Goal: Task Accomplishment & Management: Complete application form

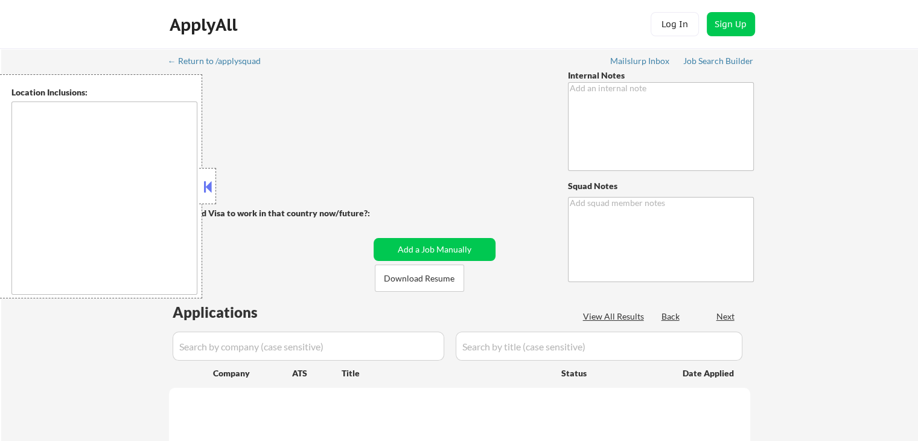
type textarea "He is open to jobs outside of hospitality but his main experience is in hotels …"
type textarea "[PERSON_NAME]"
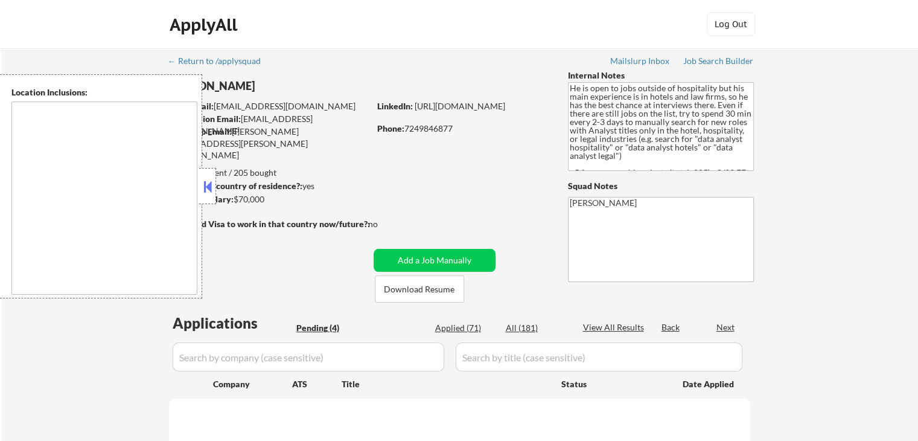
type textarea "[GEOGRAPHIC_DATA], [GEOGRAPHIC_DATA] [GEOGRAPHIC_DATA], [GEOGRAPHIC_DATA] [GEOG…"
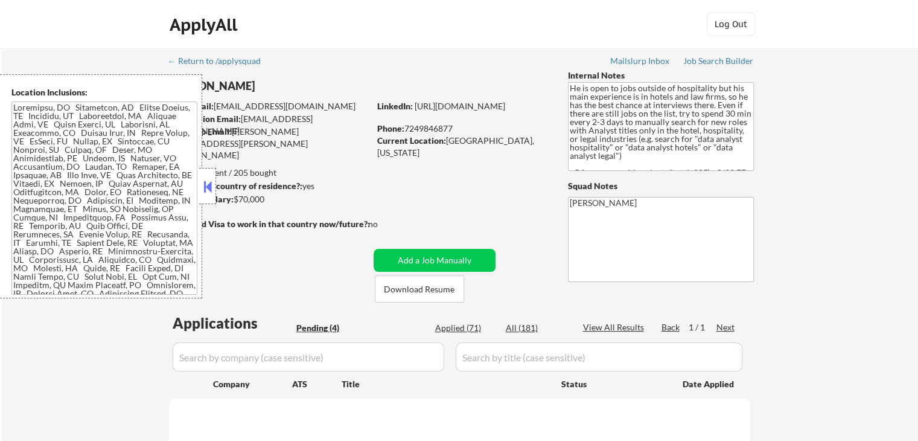
select select ""pending""
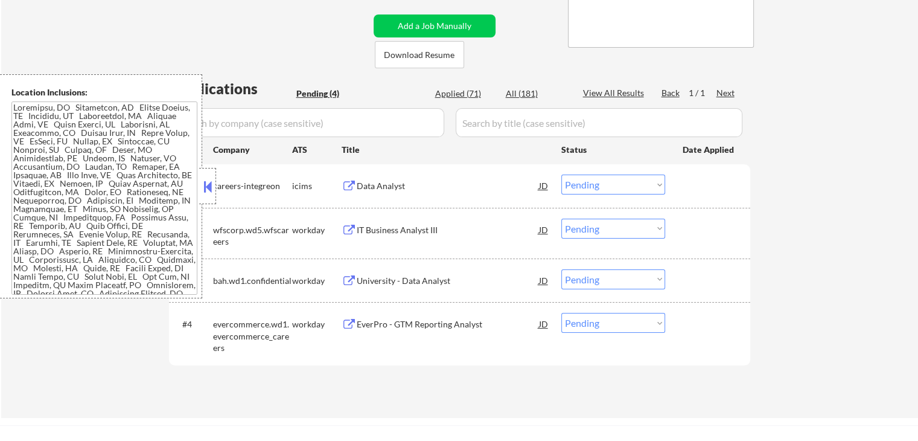
scroll to position [242, 0]
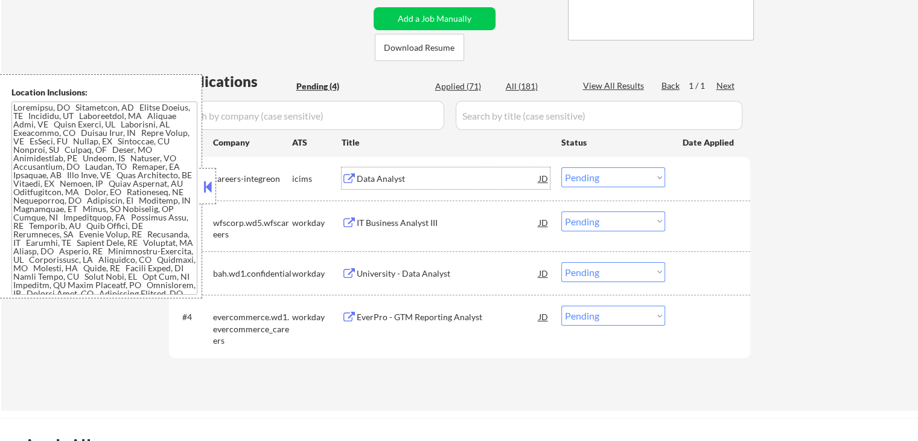
click at [377, 178] on div "Data Analyst" at bounding box center [448, 179] width 182 height 12
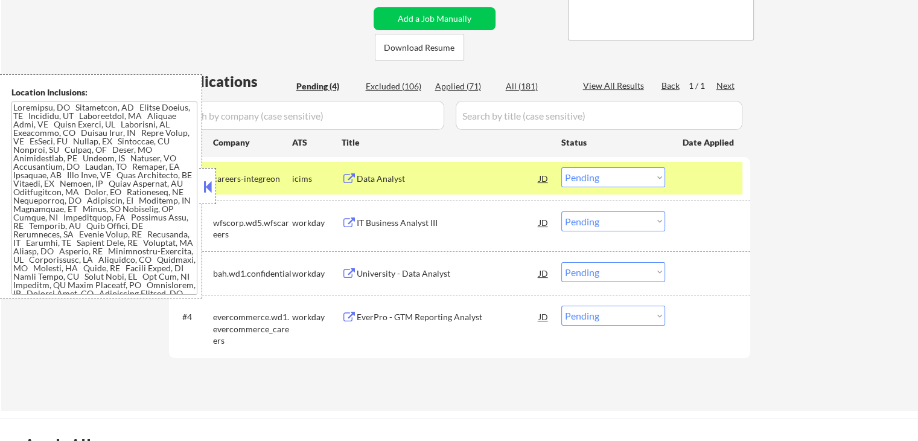
click at [376, 220] on div "IT Business Analyst III" at bounding box center [448, 223] width 182 height 12
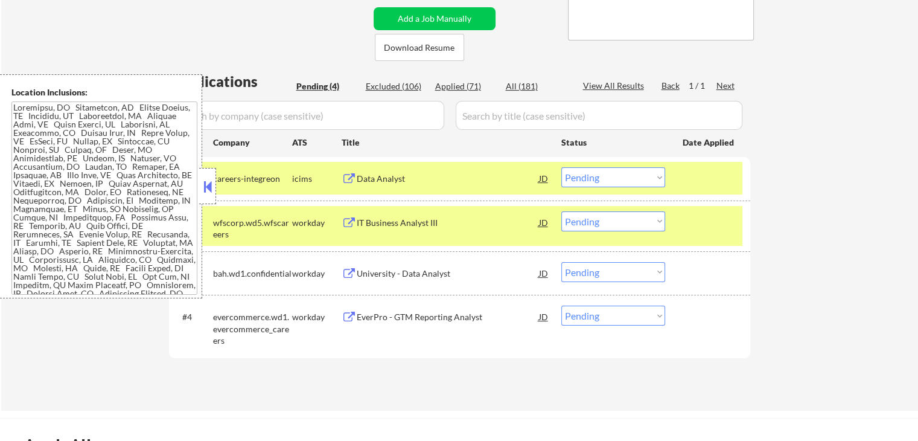
drag, startPoint x: 377, startPoint y: 271, endPoint x: 378, endPoint y: 277, distance: 6.1
click at [377, 271] on div "University - Data Analyst" at bounding box center [448, 274] width 182 height 12
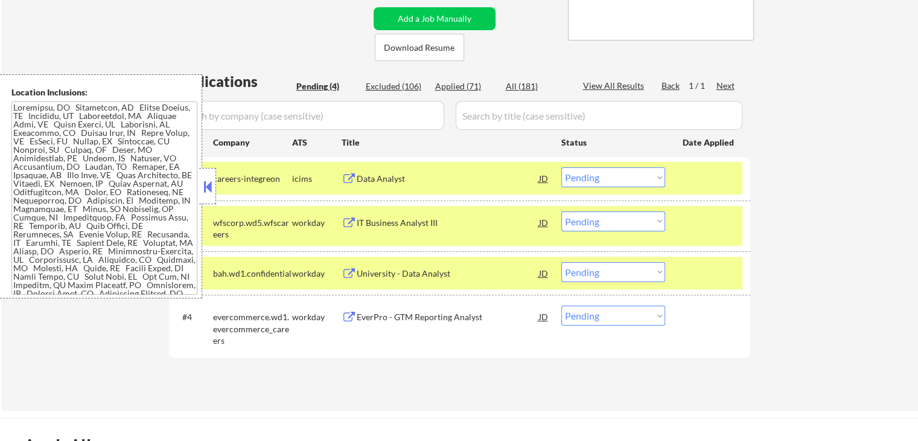
click at [379, 313] on div "EverPro - GTM Reporting Analyst" at bounding box center [448, 317] width 182 height 12
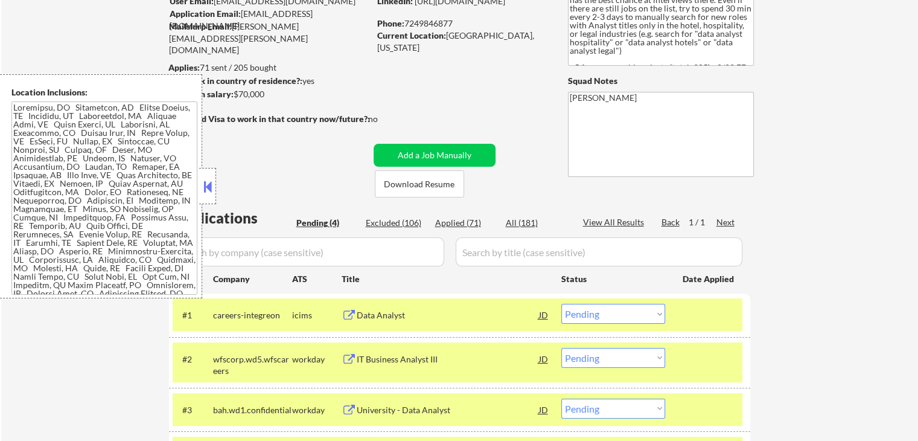
scroll to position [181, 0]
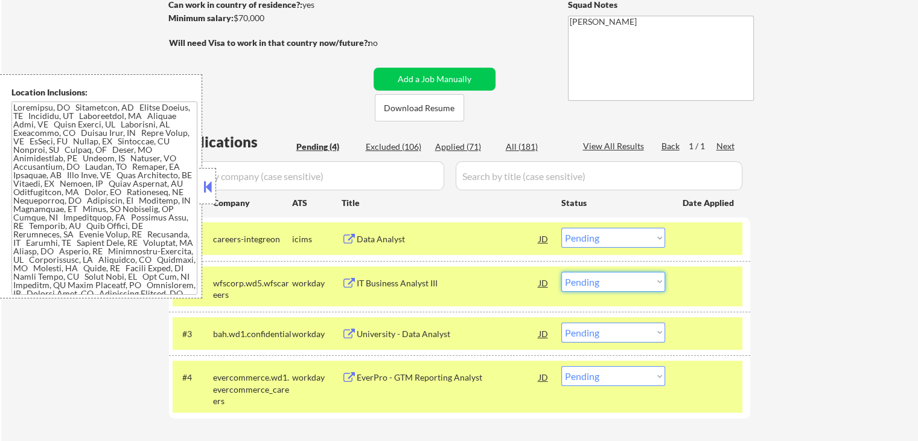
drag, startPoint x: 620, startPoint y: 280, endPoint x: 624, endPoint y: 290, distance: 10.5
click at [623, 283] on select "Choose an option... Pending Applied Excluded (Questions) Excluded (Expired) Exc…" at bounding box center [614, 282] width 104 height 20
click at [562, 272] on select "Choose an option... Pending Applied Excluded (Questions) Excluded (Expired) Exc…" at bounding box center [614, 282] width 104 height 20
select select ""pending""
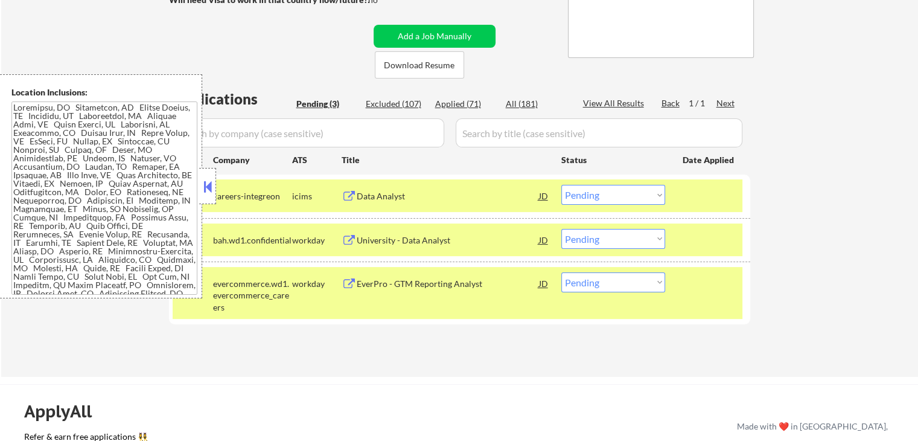
scroll to position [242, 0]
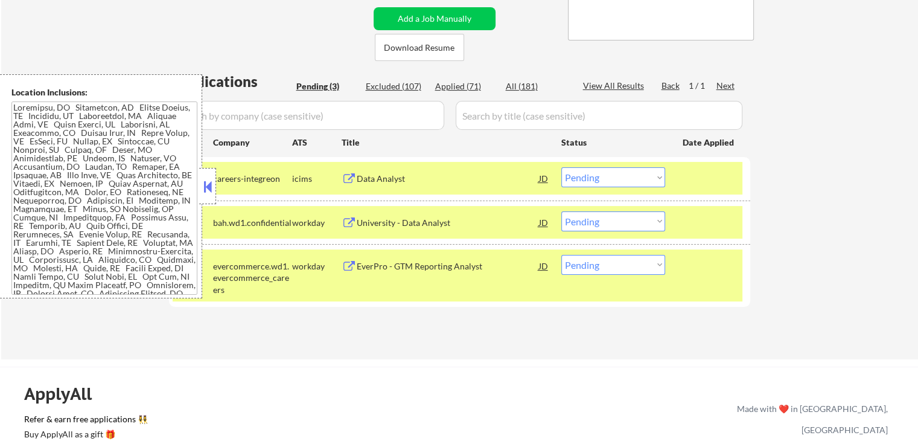
click at [594, 175] on select "Choose an option... Pending Applied Excluded (Questions) Excluded (Expired) Exc…" at bounding box center [614, 177] width 104 height 20
click at [562, 167] on select "Choose an option... Pending Applied Excluded (Questions) Excluded (Expired) Exc…" at bounding box center [614, 177] width 104 height 20
select select ""pending""
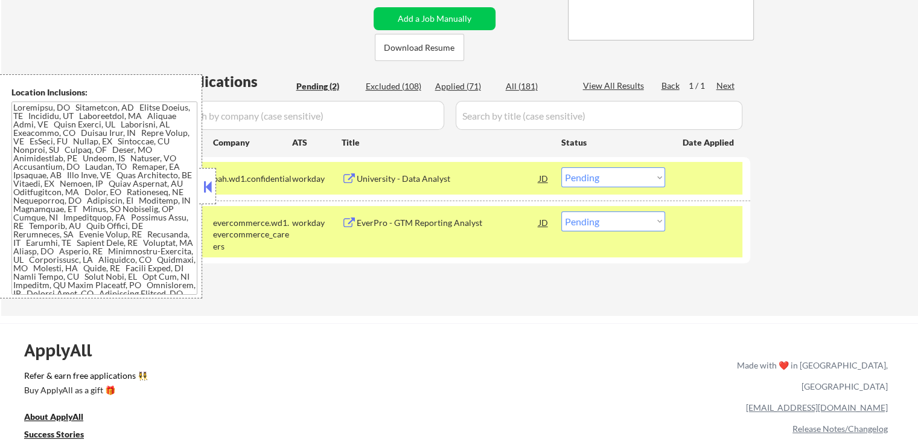
drag, startPoint x: 610, startPoint y: 221, endPoint x: 614, endPoint y: 228, distance: 8.1
click at [610, 221] on select "Choose an option... Pending Applied Excluded (Questions) Excluded (Expired) Exc…" at bounding box center [614, 221] width 104 height 20
click at [562, 211] on select "Choose an option... Pending Applied Excluded (Questions) Excluded (Expired) Exc…" at bounding box center [614, 221] width 104 height 20
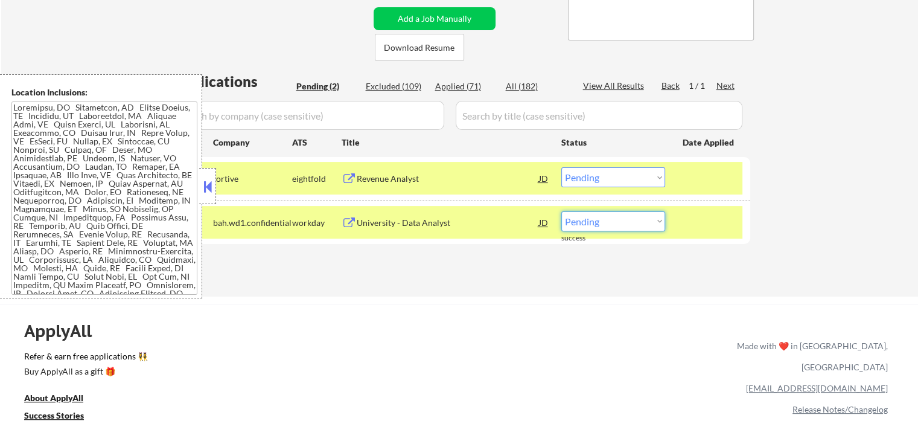
click at [598, 225] on select "Choose an option... Pending Applied Excluded (Questions) Excluded (Expired) Exc…" at bounding box center [614, 221] width 104 height 20
select select ""applied""
click at [562, 211] on select "Choose an option... Pending Applied Excluded (Questions) Excluded (Expired) Exc…" at bounding box center [614, 221] width 104 height 20
drag, startPoint x: 377, startPoint y: 175, endPoint x: 377, endPoint y: 182, distance: 7.2
click at [377, 179] on div "Revenue Analyst" at bounding box center [448, 179] width 182 height 12
